Goal: Task Accomplishment & Management: Use online tool/utility

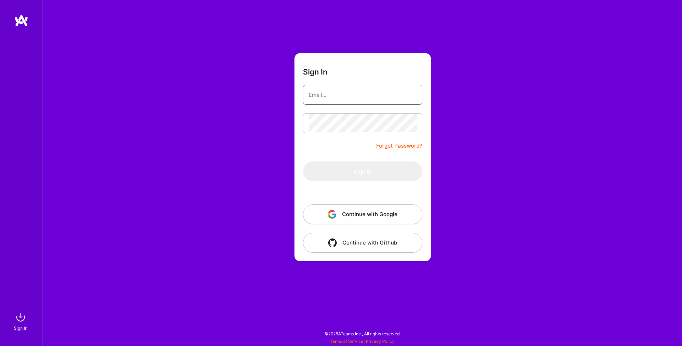
type input "[EMAIL_ADDRESS][DOMAIN_NAME]"
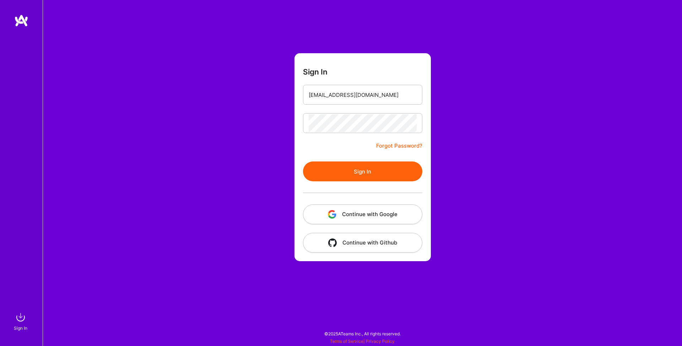
click at [347, 169] on button "Sign In" at bounding box center [362, 172] width 119 height 20
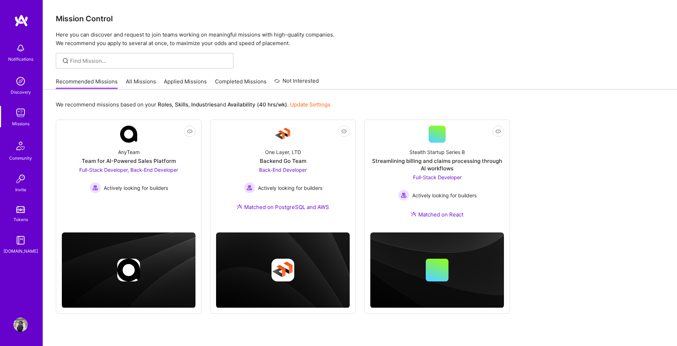
click at [132, 79] on link "All Missions" at bounding box center [141, 84] width 30 height 12
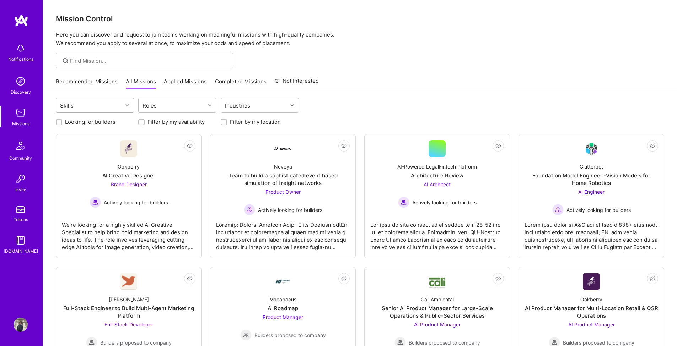
click at [79, 105] on div "Skills" at bounding box center [89, 105] width 66 height 14
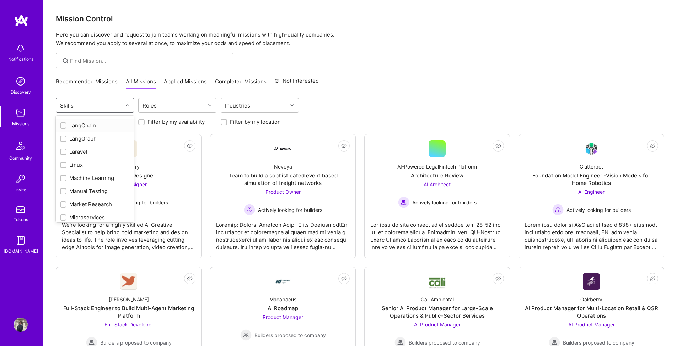
scroll to position [362, 0]
click at [76, 141] on div "iOS" at bounding box center [95, 144] width 70 height 7
checkbox input "true"
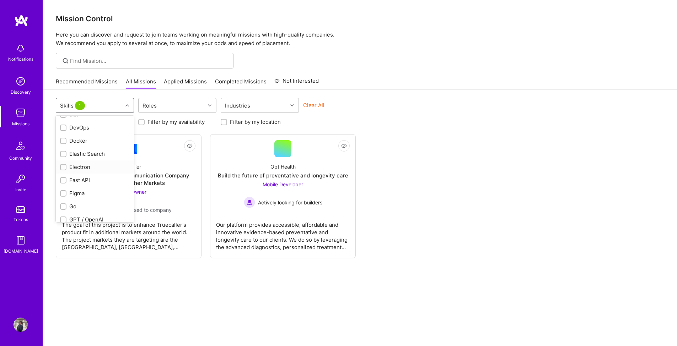
scroll to position [254, 0]
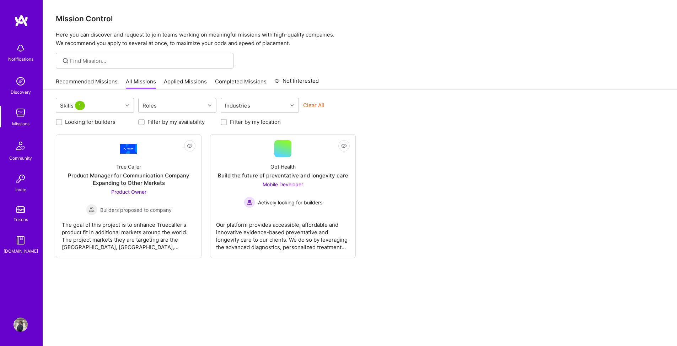
drag, startPoint x: 502, startPoint y: 187, endPoint x: 498, endPoint y: 189, distance: 4.8
click at [502, 187] on div "Not Interested True Caller Product Manager for Communication Company Expanding …" at bounding box center [360, 196] width 608 height 124
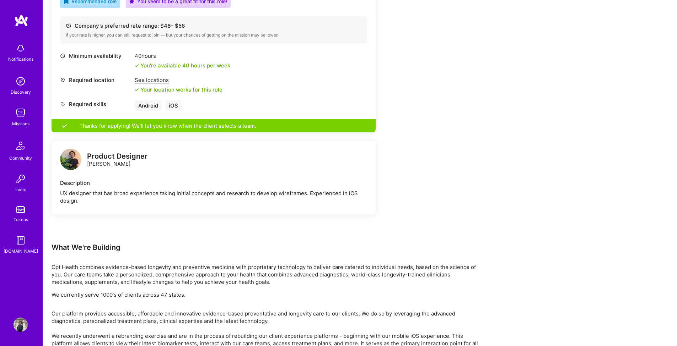
scroll to position [316, 0]
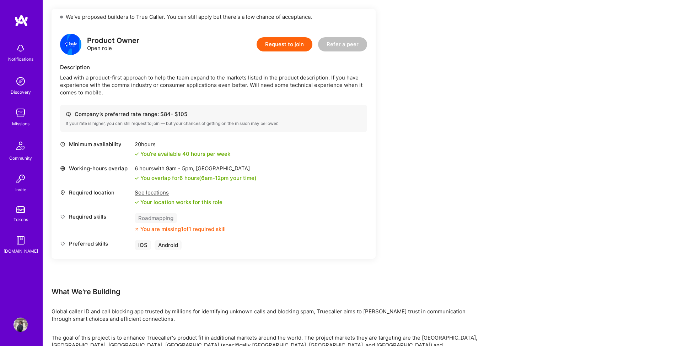
scroll to position [227, 0]
